Goal: Task Accomplishment & Management: Manage account settings

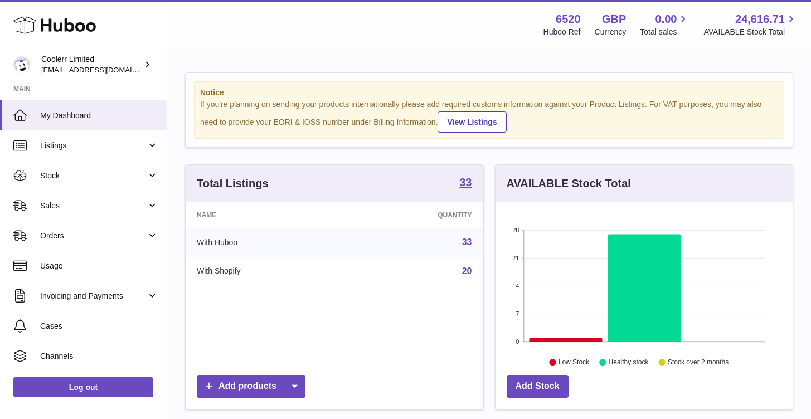
scroll to position [174, 302]
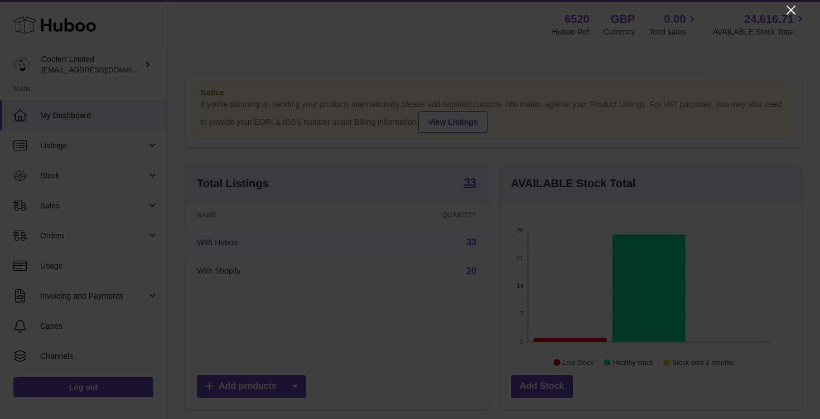
click at [788, 9] on icon "Close" at bounding box center [790, 9] width 13 height 13
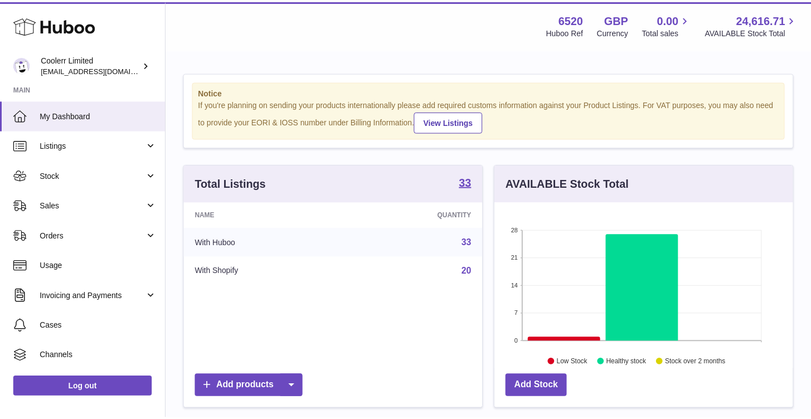
scroll to position [557329, 557206]
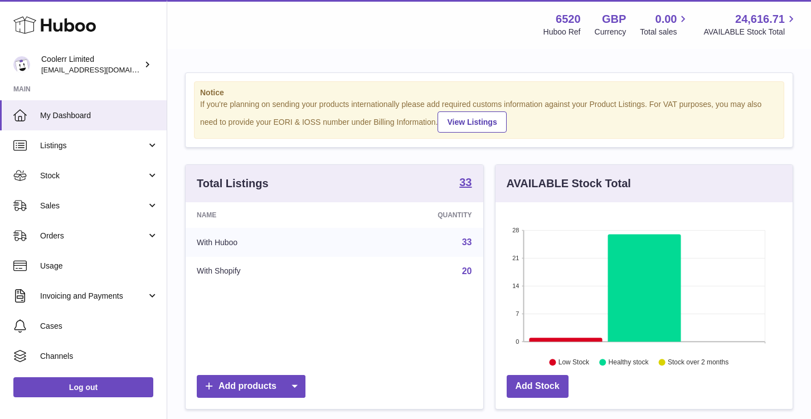
click at [224, 244] on td "With Huboo" at bounding box center [266, 242] width 161 height 29
click at [471, 242] on link "33" at bounding box center [467, 241] width 10 height 9
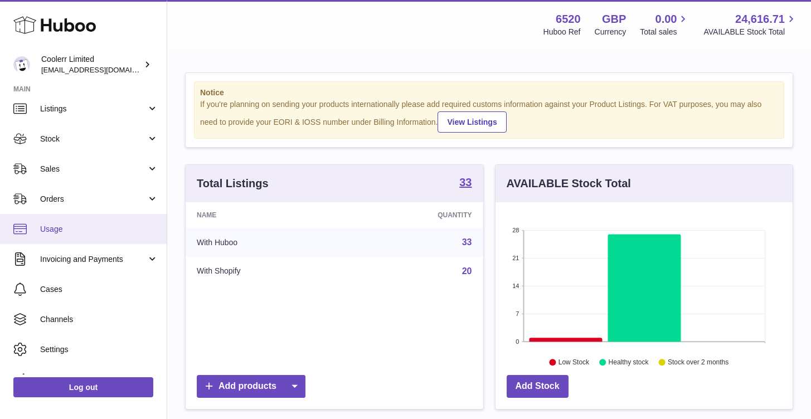
scroll to position [0, 0]
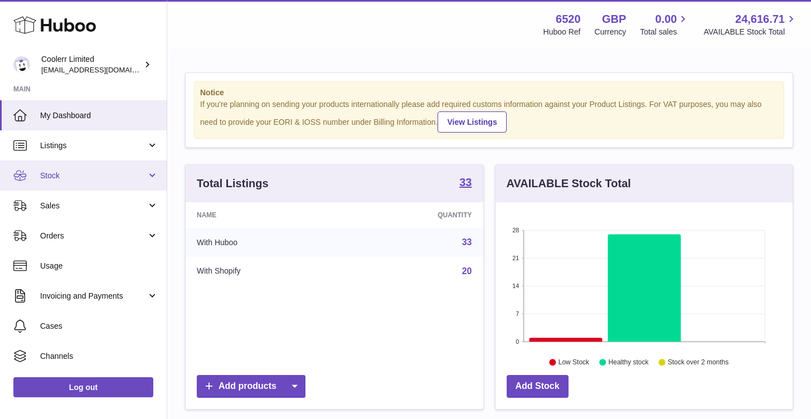
click at [110, 180] on span "Stock" at bounding box center [93, 176] width 106 height 11
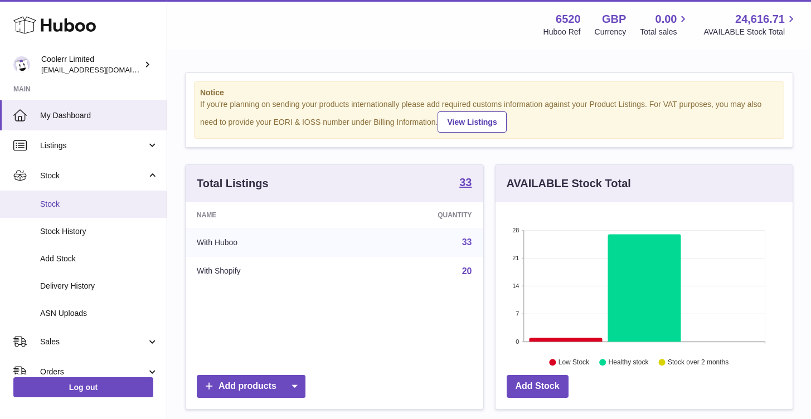
click at [54, 206] on span "Stock" at bounding box center [99, 204] width 118 height 11
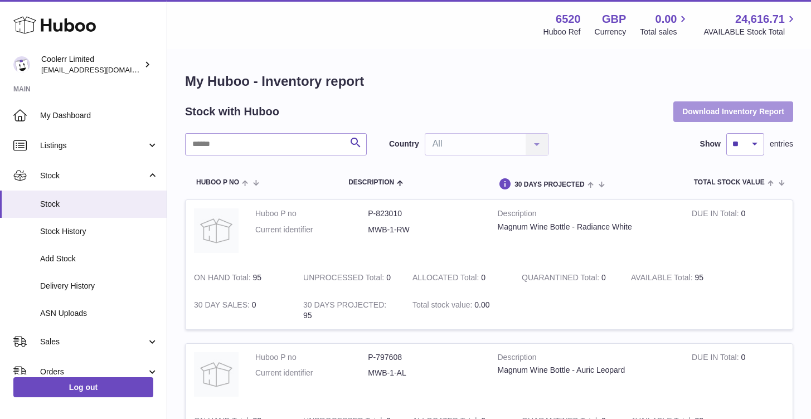
click at [736, 116] on button "Download Inventory Report" at bounding box center [733, 111] width 120 height 20
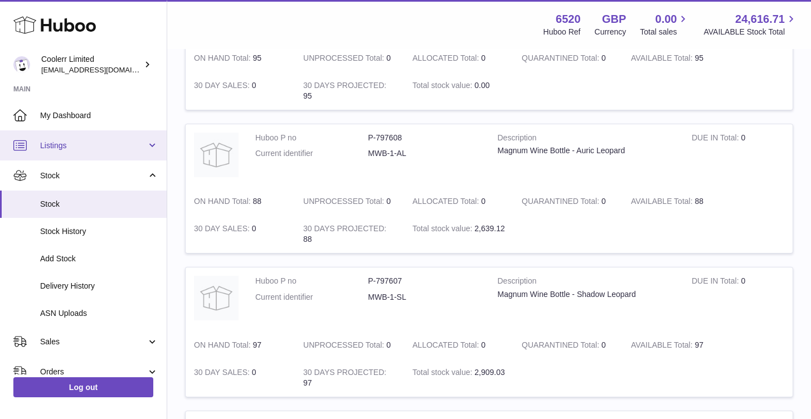
click at [143, 141] on span "Listings" at bounding box center [93, 145] width 106 height 11
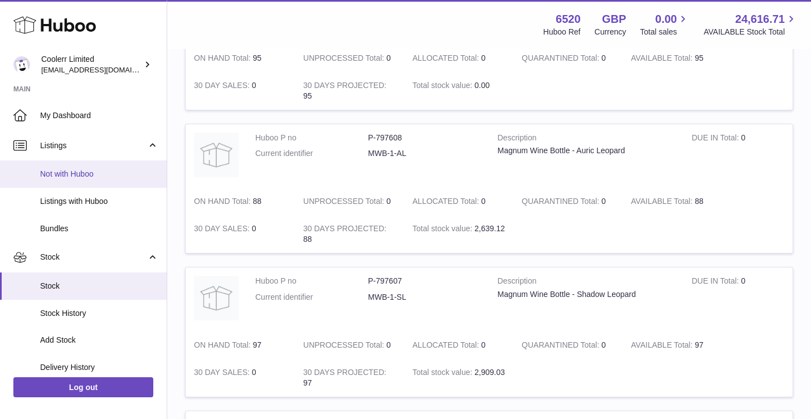
click at [85, 176] on span "Not with Huboo" at bounding box center [99, 174] width 118 height 11
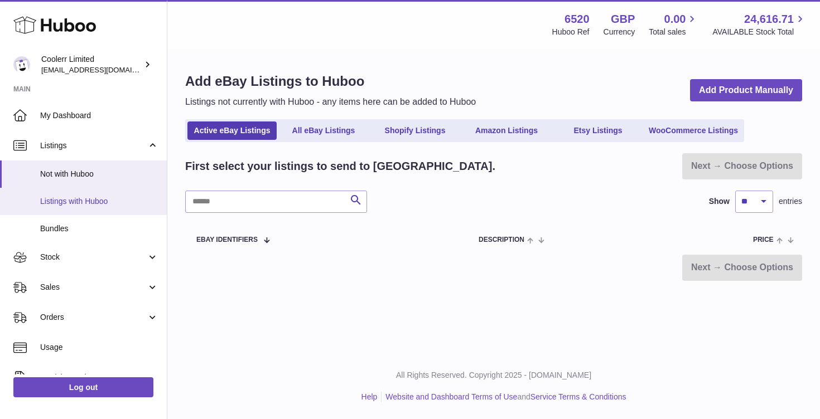
click at [83, 197] on span "Listings with Huboo" at bounding box center [99, 201] width 118 height 11
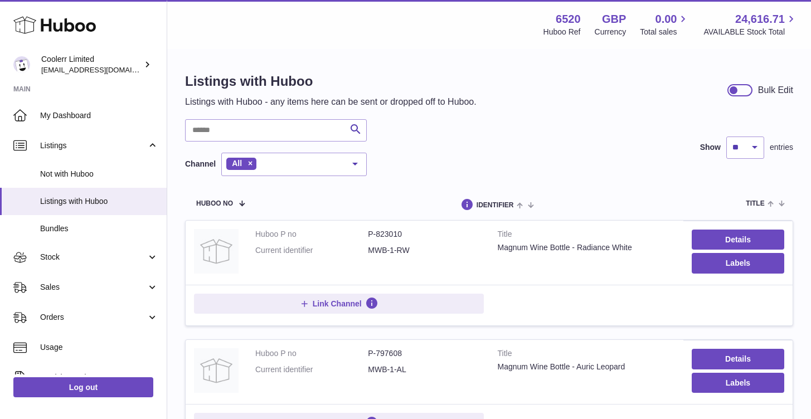
click at [261, 236] on dt "Huboo P no" at bounding box center [311, 234] width 113 height 11
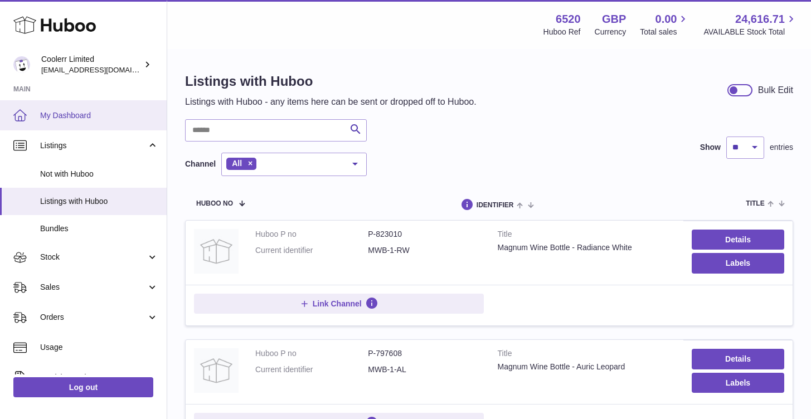
click at [72, 114] on span "My Dashboard" at bounding box center [99, 115] width 118 height 11
